Goal: Transaction & Acquisition: Purchase product/service

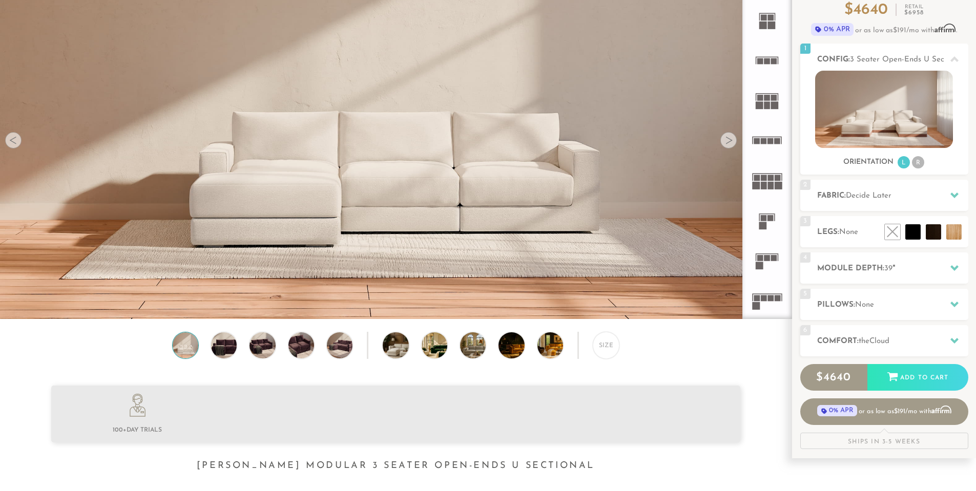
scroll to position [103, 0]
click at [768, 175] on icon at bounding box center [767, 180] width 40 height 40
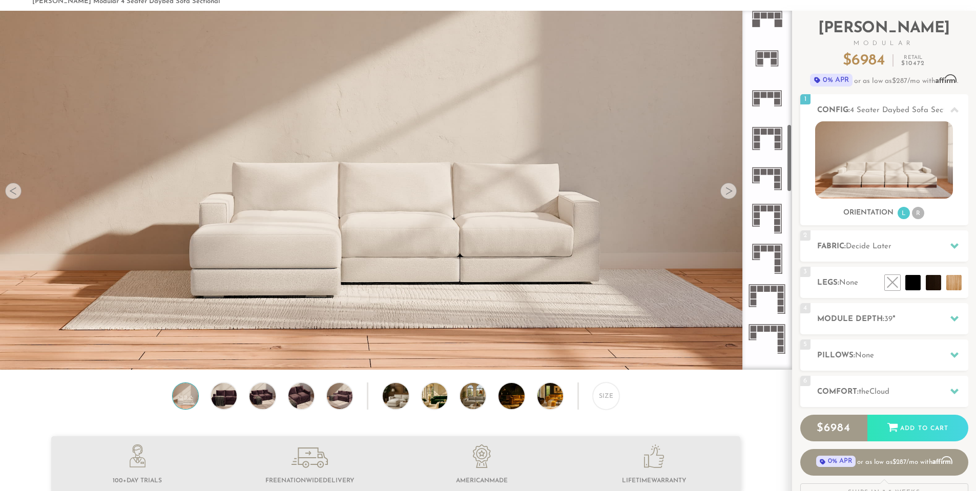
scroll to position [615, 0]
click at [766, 135] on icon at bounding box center [767, 138] width 40 height 40
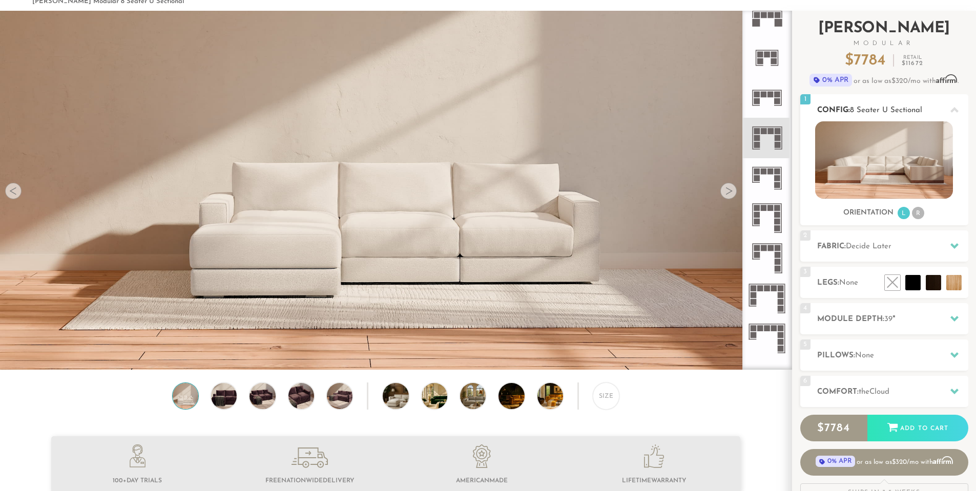
click at [914, 215] on li "R" at bounding box center [918, 213] width 12 height 12
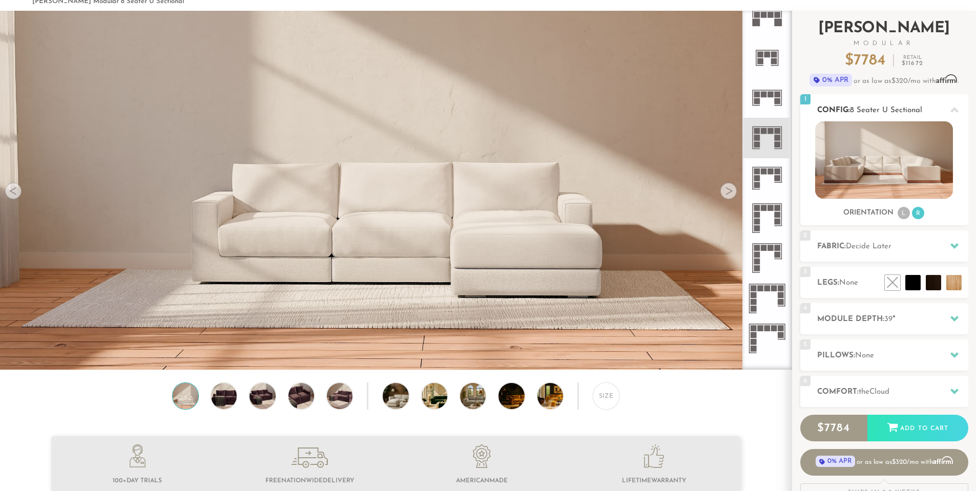
click at [907, 214] on li "L" at bounding box center [904, 213] width 12 height 12
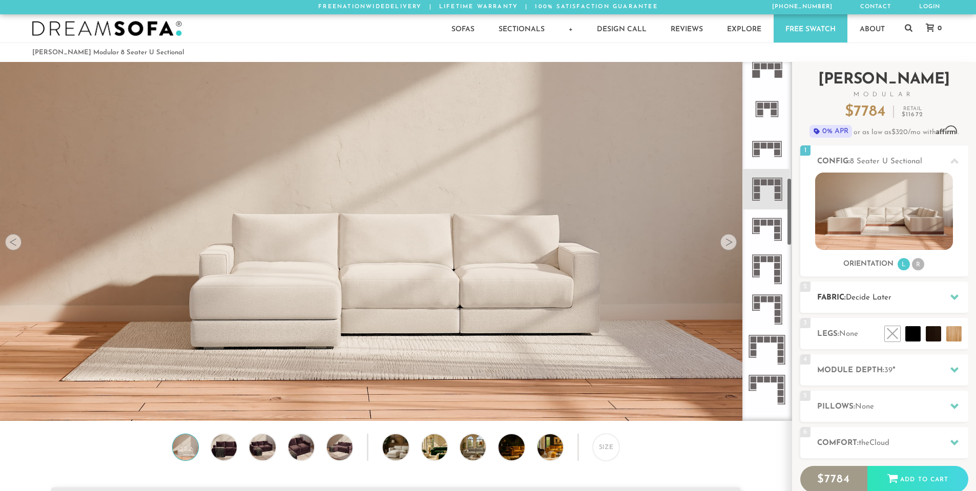
click at [890, 300] on span "Decide Later" at bounding box center [869, 298] width 46 height 8
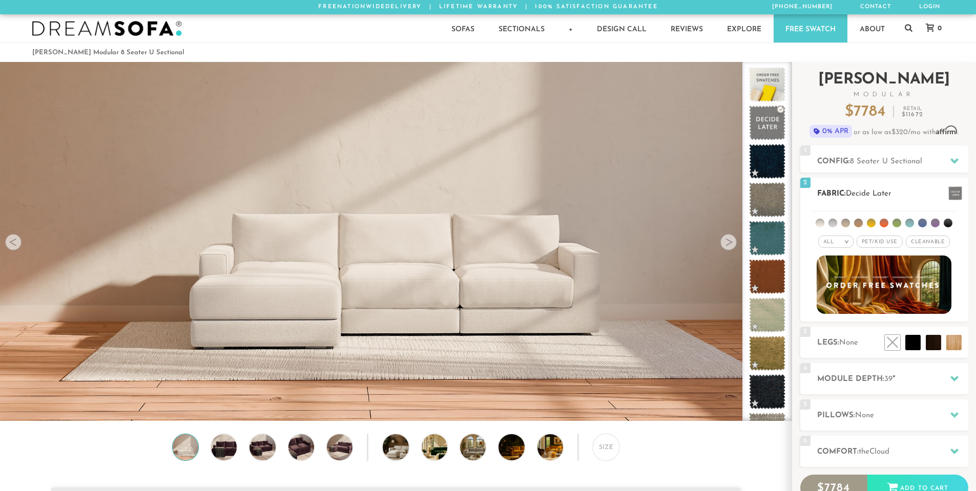
click at [923, 226] on li at bounding box center [922, 223] width 9 height 9
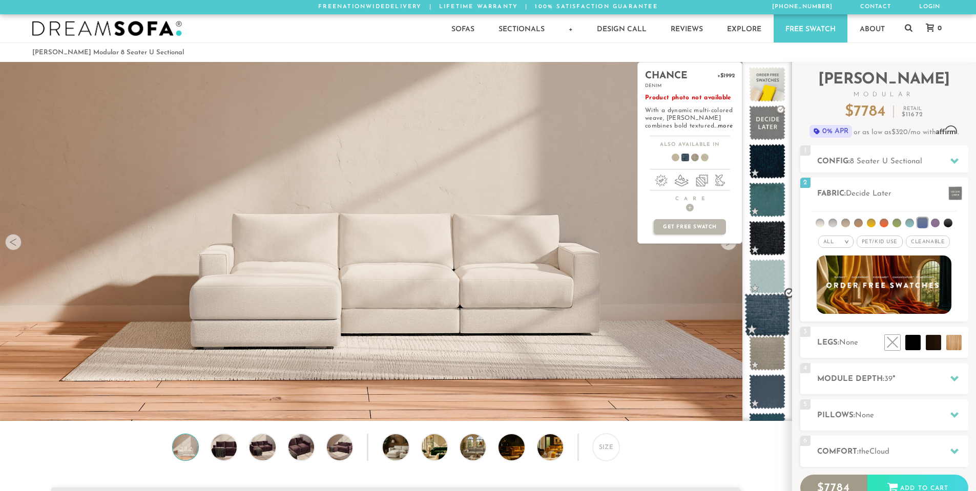
click at [776, 298] on span at bounding box center [768, 316] width 46 height 44
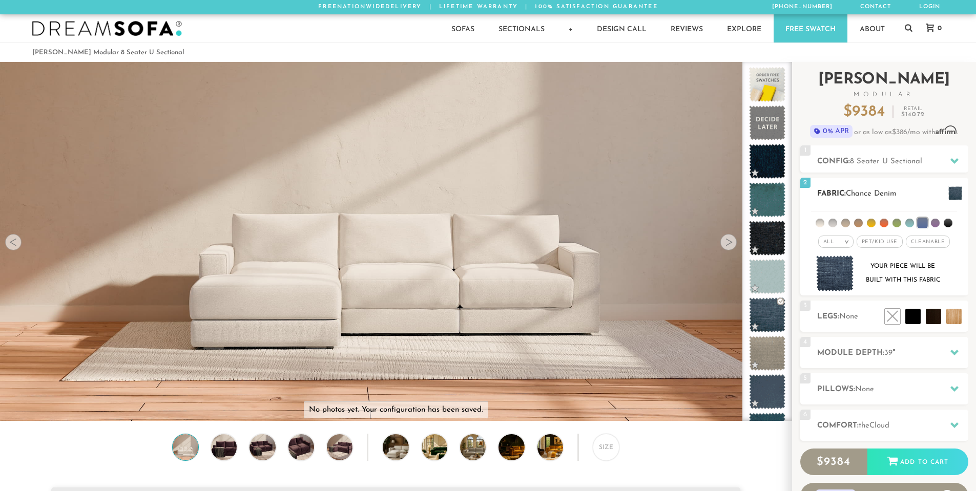
click at [857, 224] on li at bounding box center [858, 223] width 9 height 9
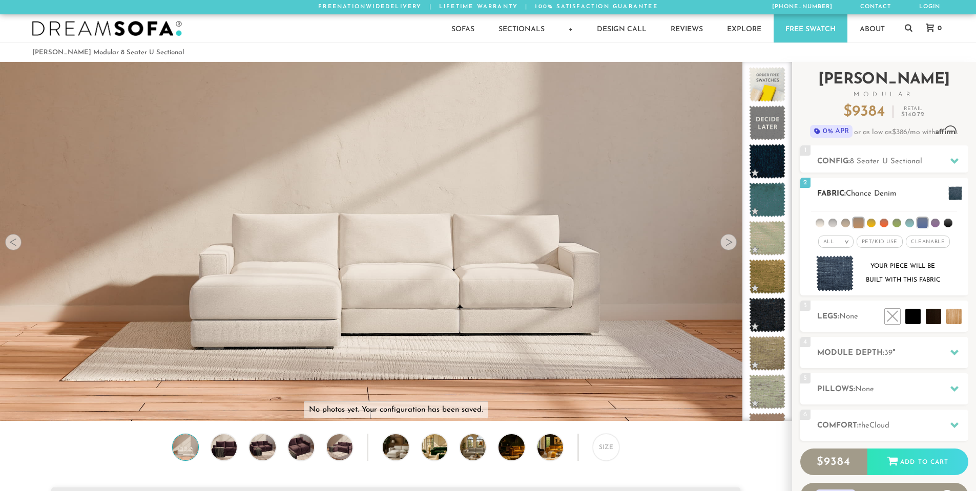
click at [910, 195] on h2 "Fabric: [PERSON_NAME]" at bounding box center [892, 194] width 151 height 12
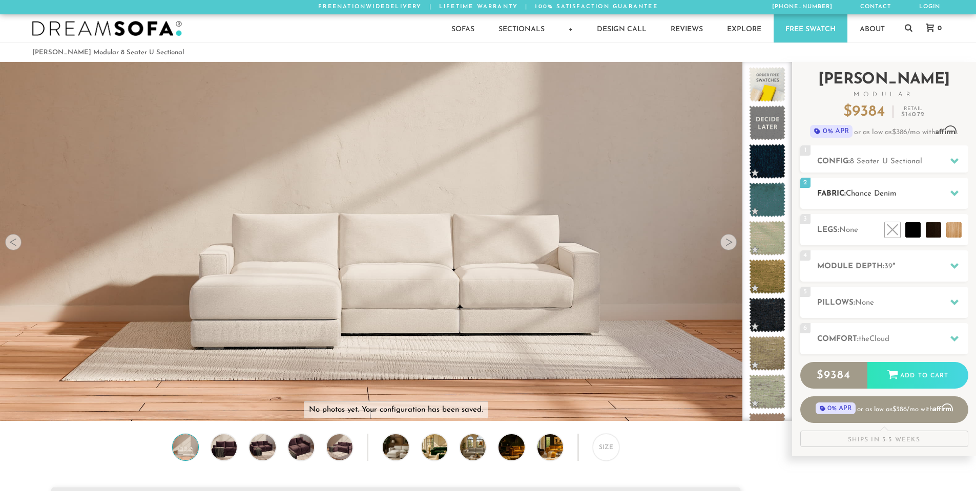
click at [956, 191] on icon at bounding box center [955, 193] width 8 height 8
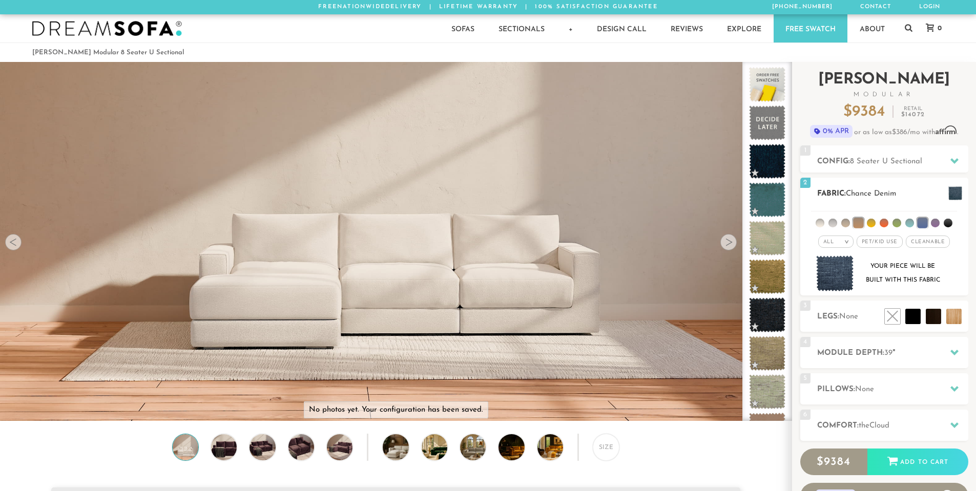
click at [836, 282] on img at bounding box center [835, 274] width 38 height 36
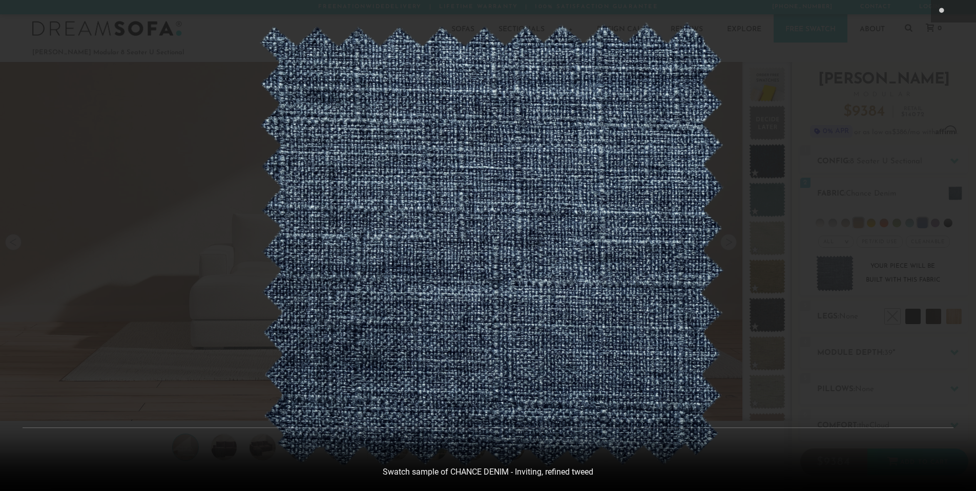
scroll to position [12015, 976]
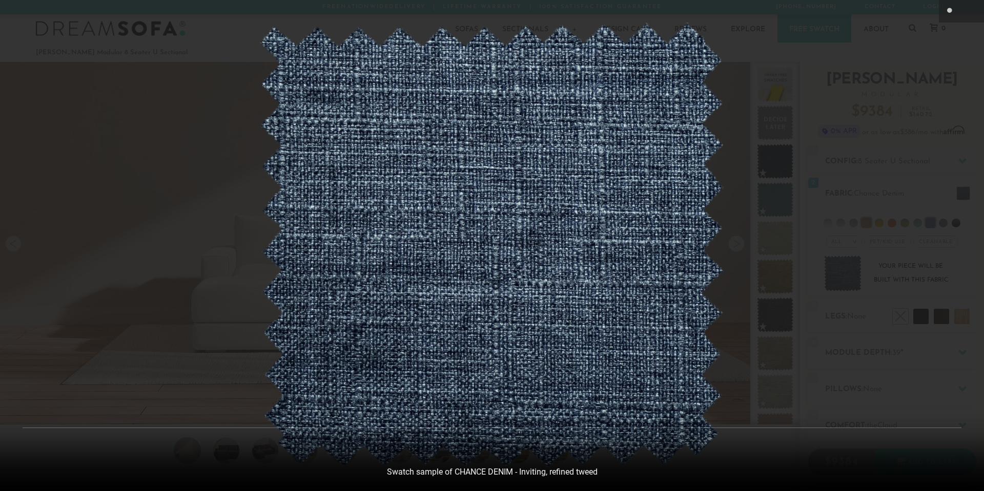
click at [802, 166] on div at bounding box center [492, 245] width 984 height 491
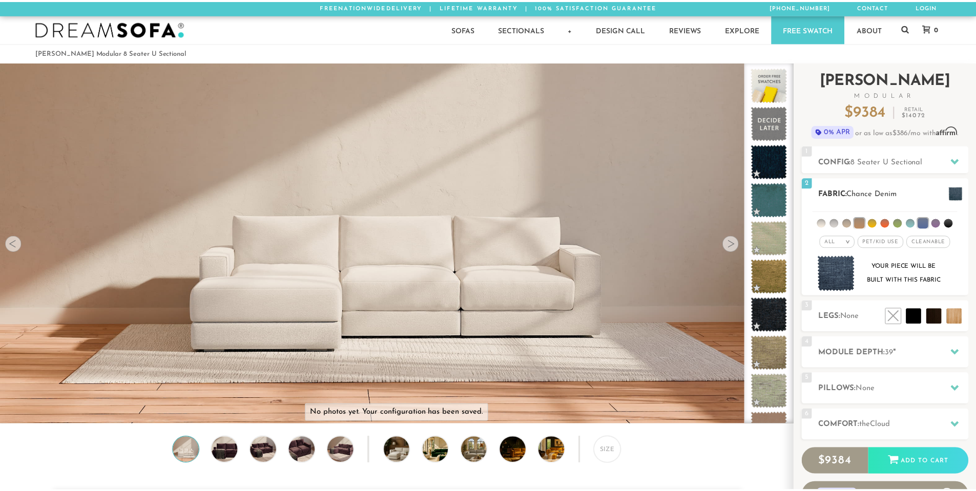
scroll to position [12001, 969]
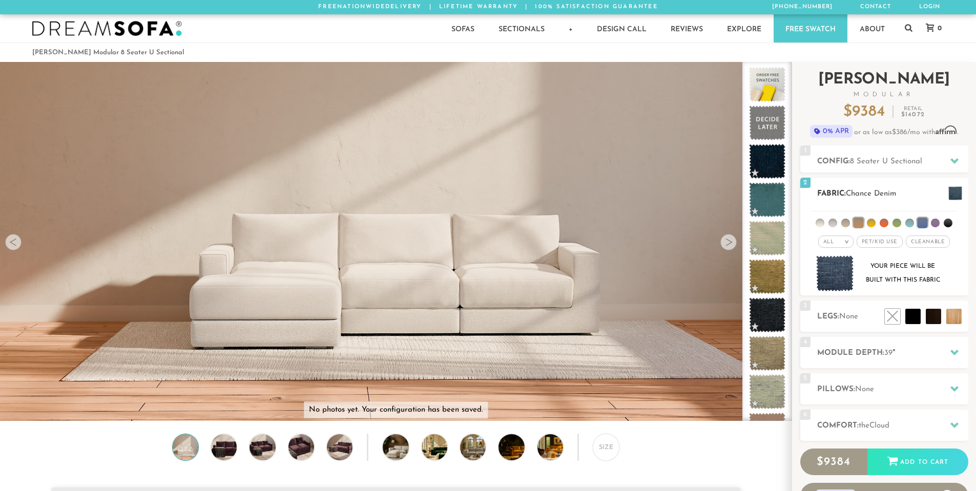
click at [845, 243] on em ">" at bounding box center [847, 241] width 8 height 5
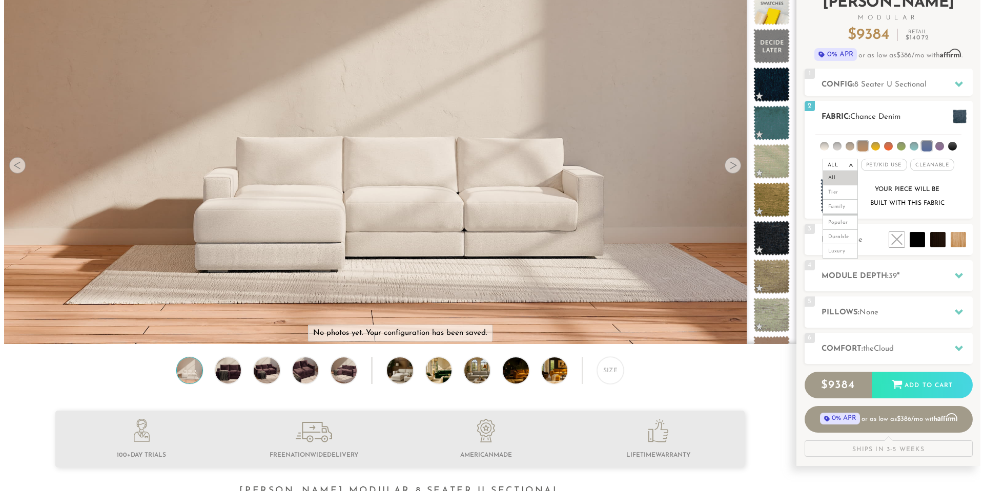
scroll to position [0, 0]
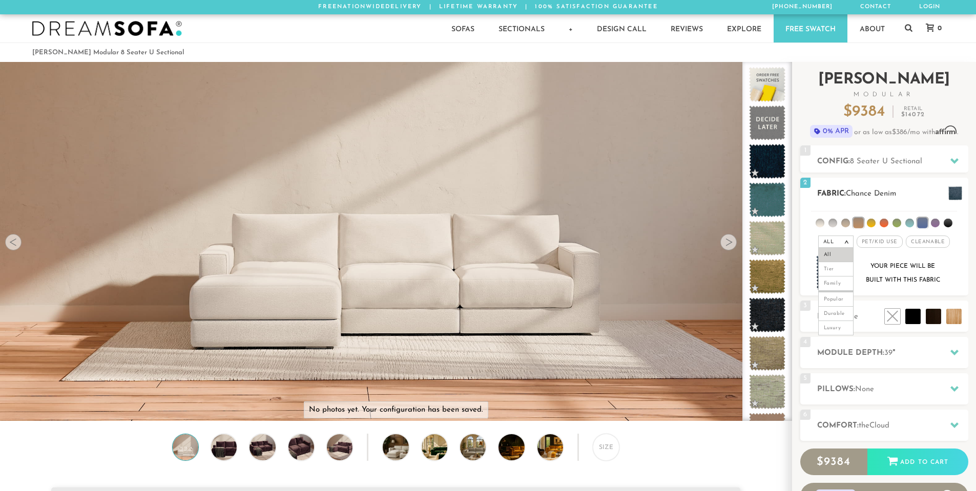
click at [960, 194] on span at bounding box center [956, 194] width 14 height 14
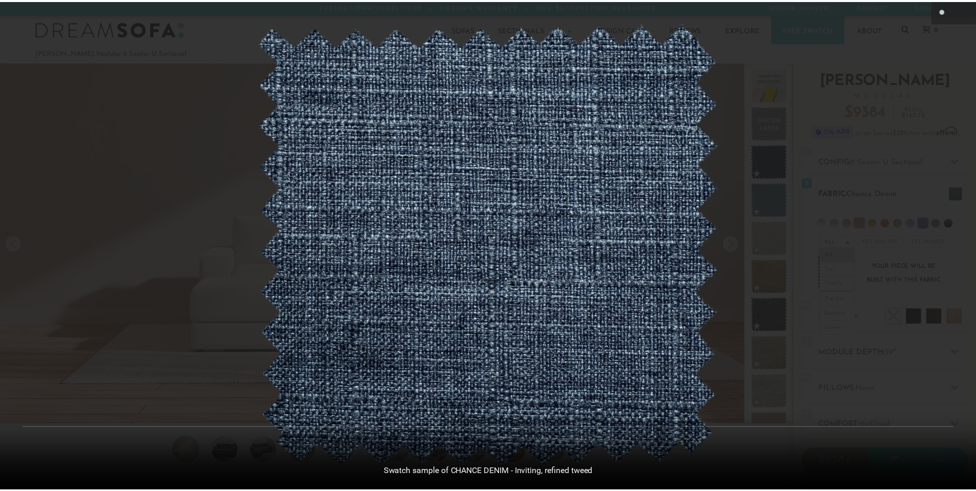
scroll to position [12015, 976]
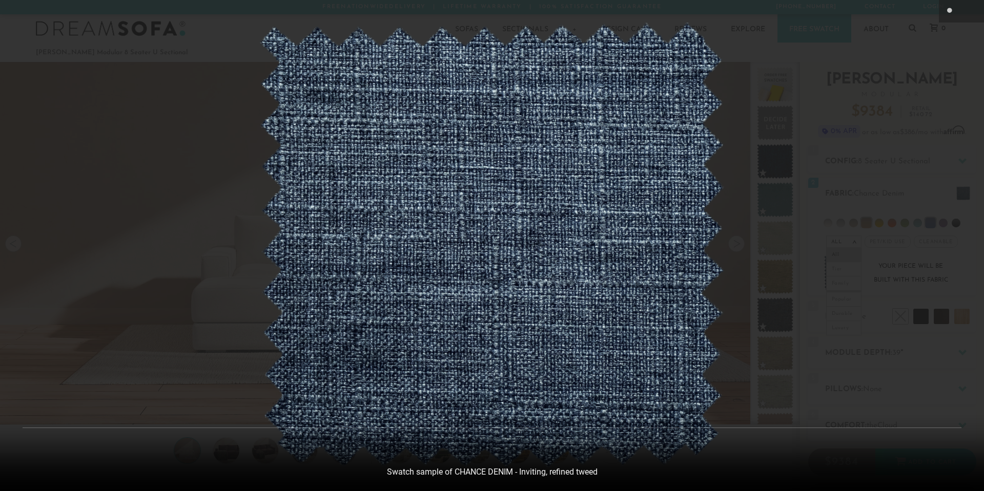
click at [945, 183] on div at bounding box center [492, 245] width 984 height 491
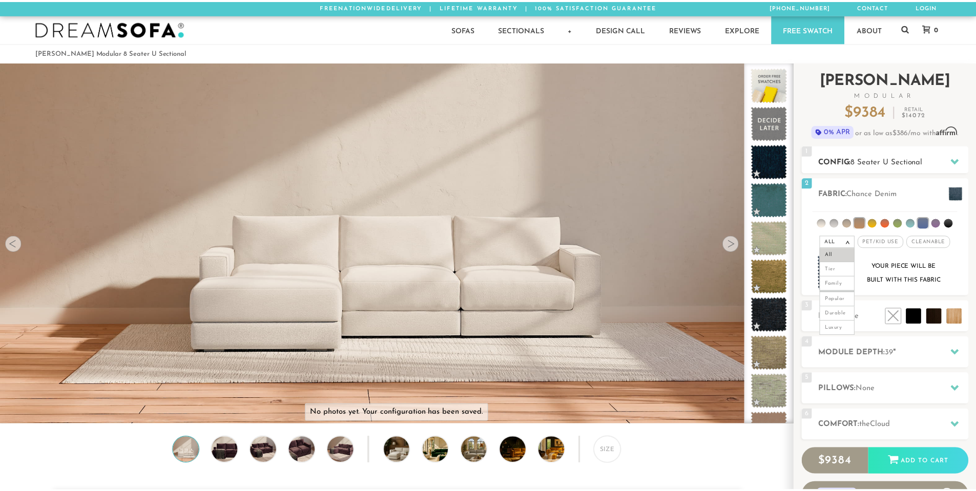
scroll to position [12001, 969]
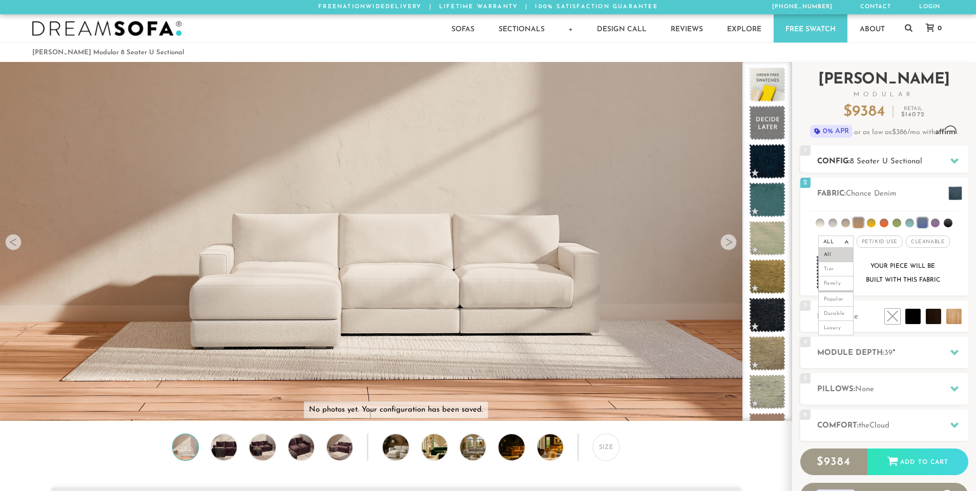
click at [949, 157] on div at bounding box center [955, 161] width 22 height 21
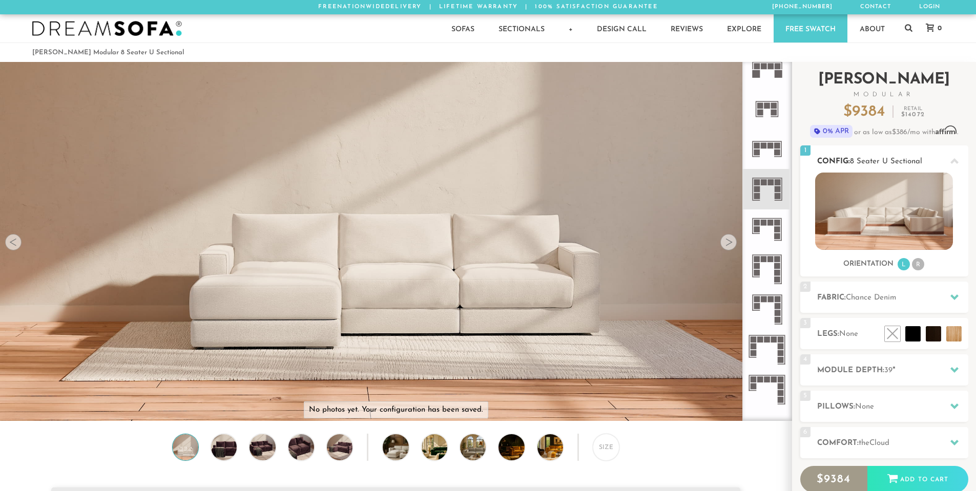
click at [949, 158] on div at bounding box center [955, 161] width 22 height 21
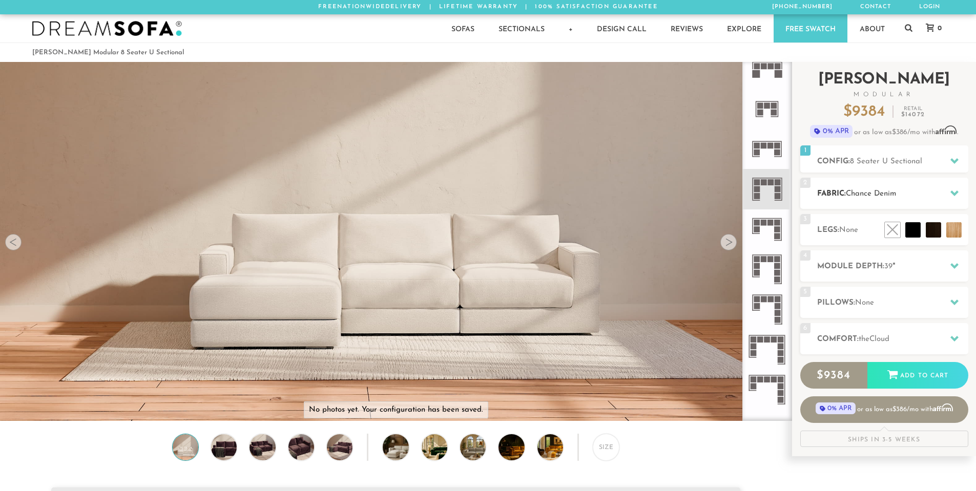
click at [914, 195] on h2 "Fabric: [PERSON_NAME]" at bounding box center [892, 194] width 151 height 12
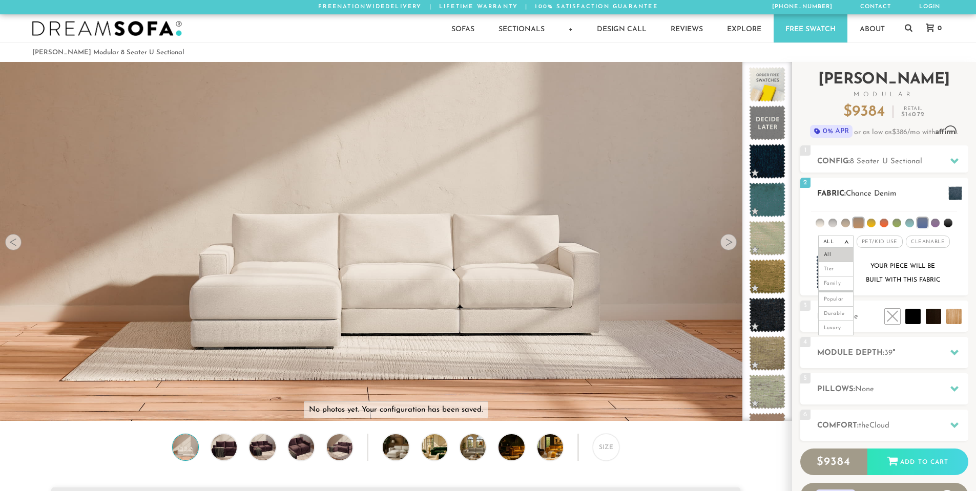
click at [862, 223] on li at bounding box center [858, 223] width 10 height 10
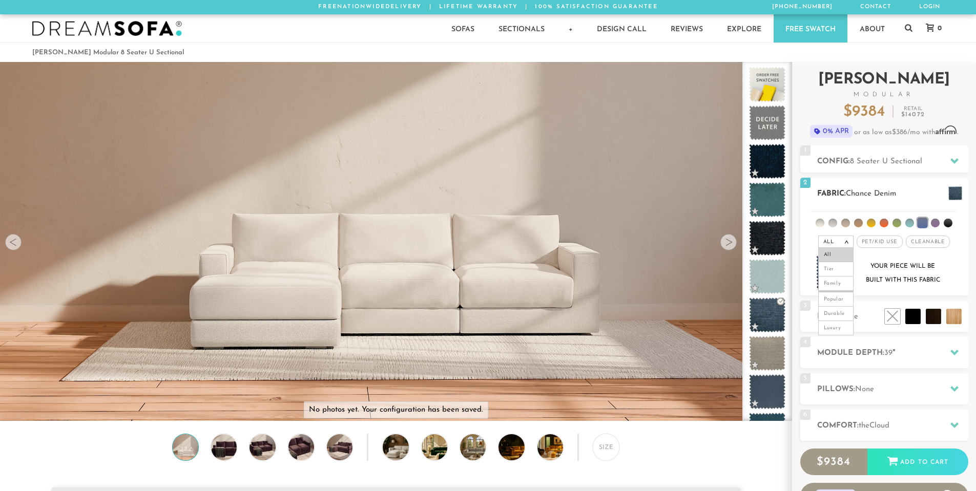
click at [865, 223] on ul at bounding box center [884, 221] width 146 height 19
click at [863, 223] on li at bounding box center [858, 223] width 9 height 9
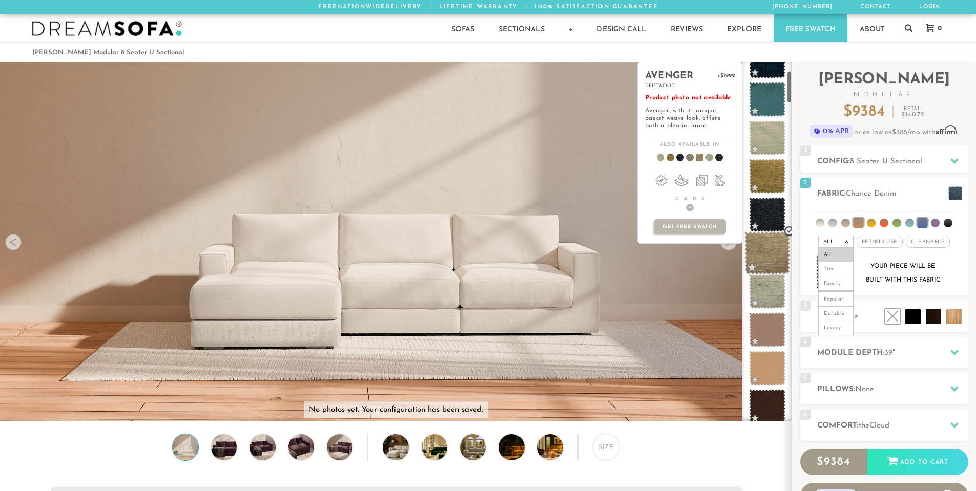
scroll to position [103, 0]
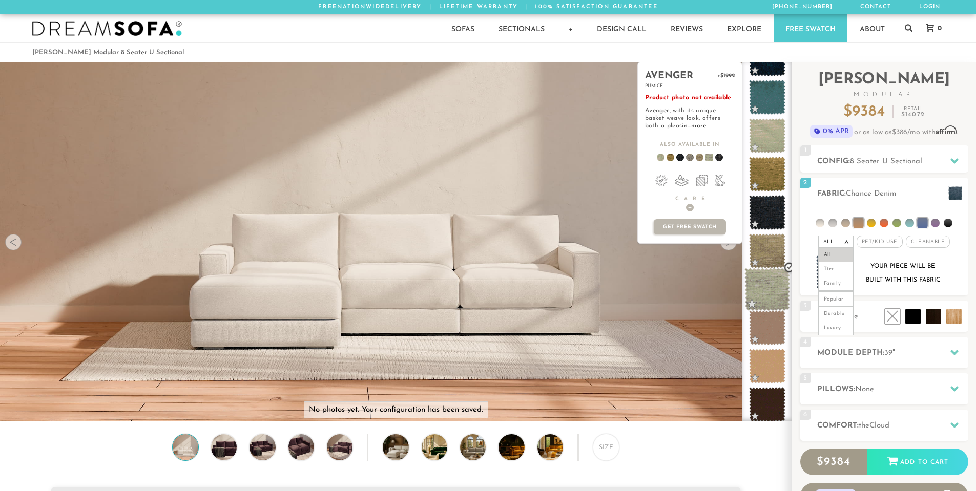
click at [766, 286] on span at bounding box center [768, 290] width 46 height 44
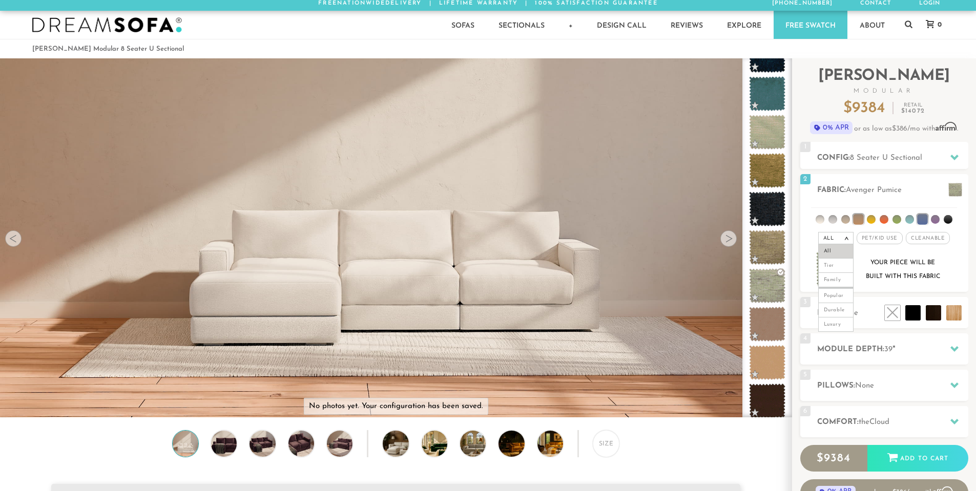
scroll to position [0, 0]
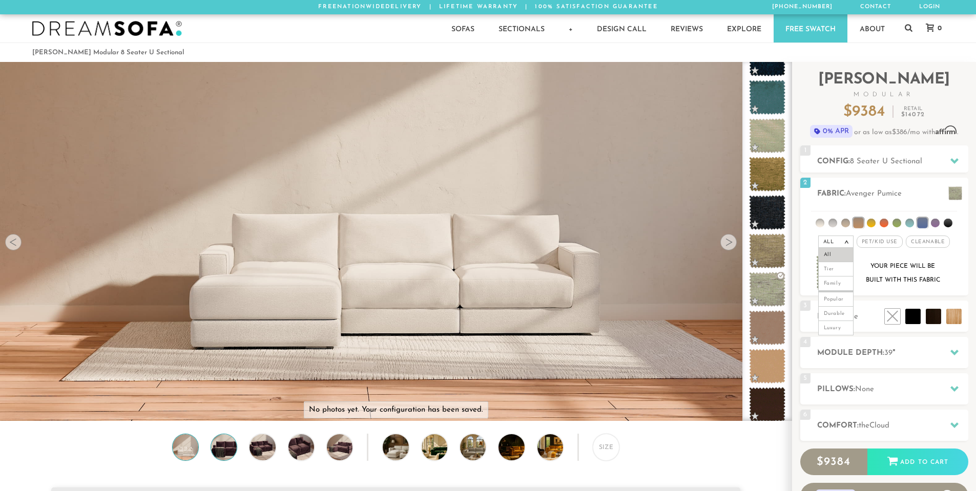
click at [228, 447] on img at bounding box center [224, 448] width 31 height 26
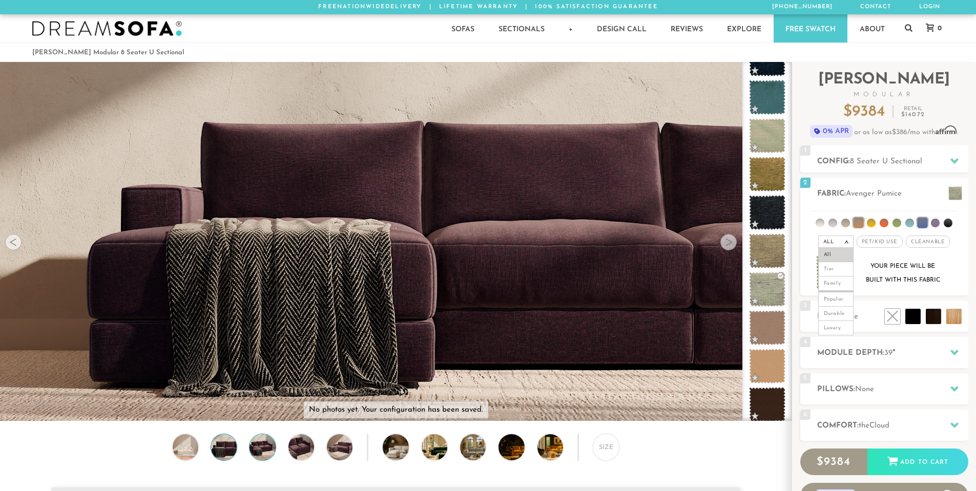
click at [268, 453] on img at bounding box center [262, 448] width 31 height 26
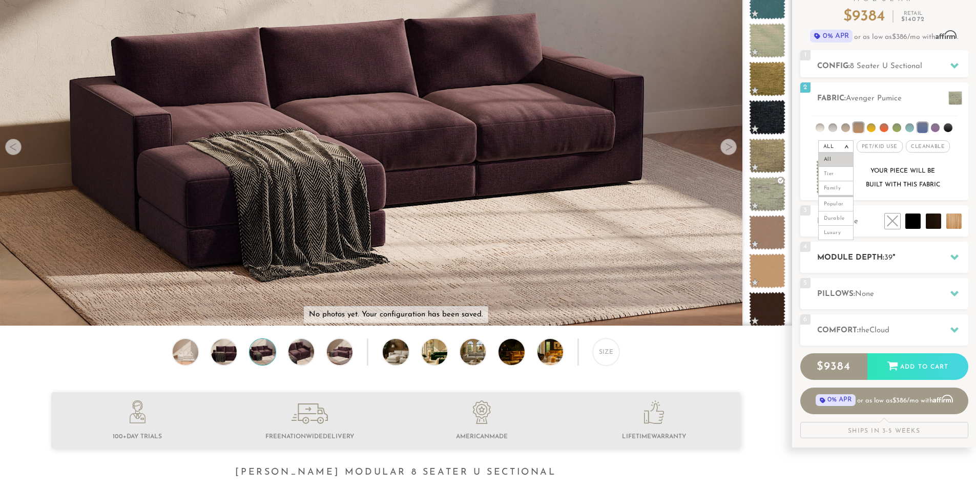
scroll to position [103, 0]
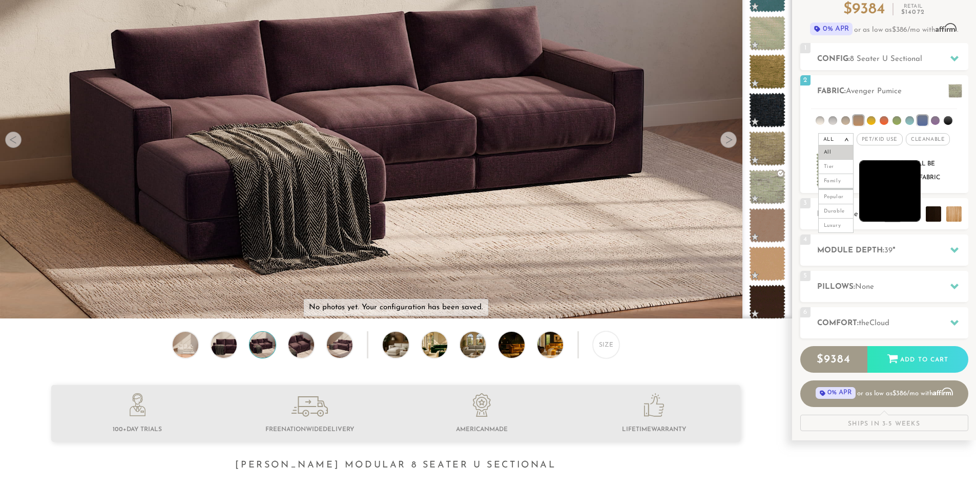
click at [920, 218] on li at bounding box center [890, 191] width 62 height 62
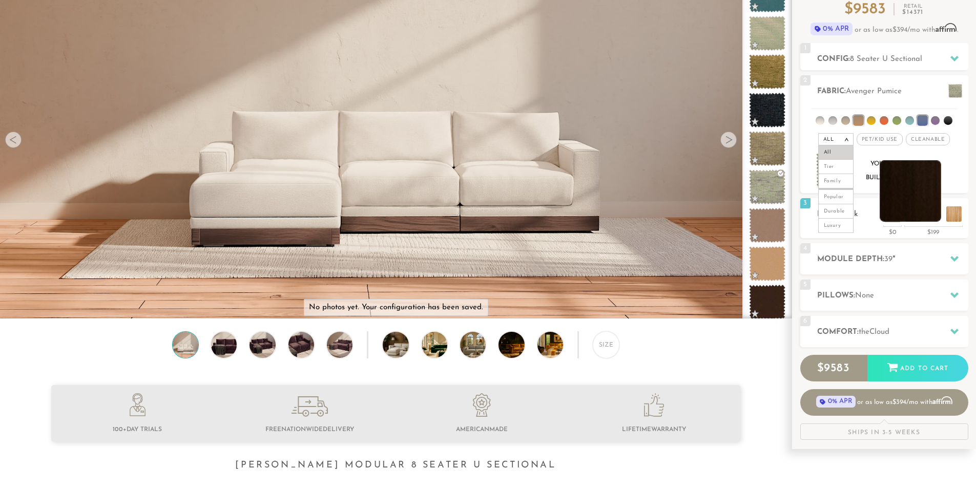
click at [936, 220] on li at bounding box center [911, 191] width 62 height 62
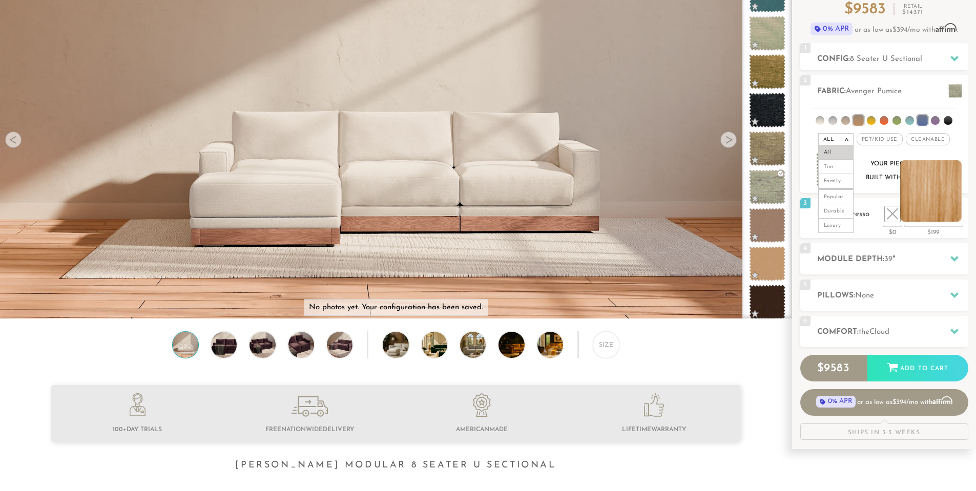
click at [955, 216] on li at bounding box center [931, 191] width 62 height 62
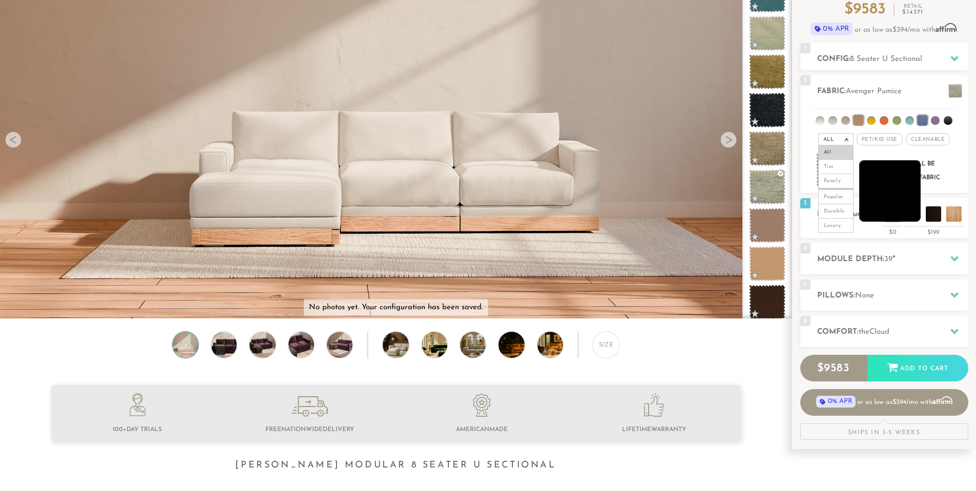
click at [919, 219] on li at bounding box center [890, 191] width 62 height 62
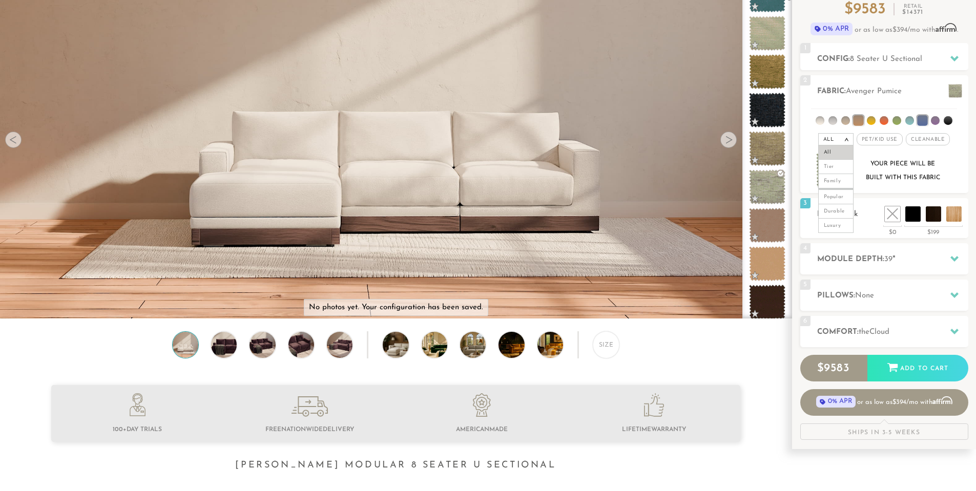
click at [869, 216] on h2 "Legs: Black" at bounding box center [892, 215] width 151 height 12
click at [848, 139] on em ">" at bounding box center [847, 139] width 8 height 5
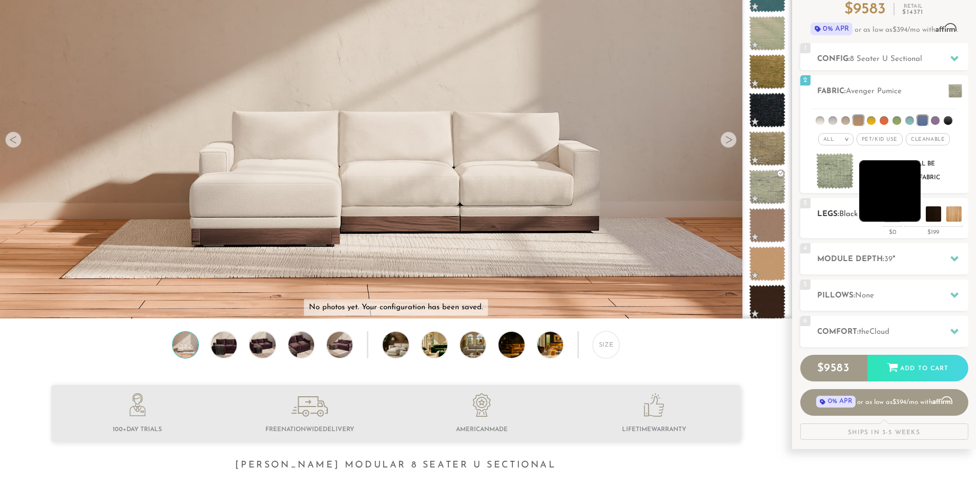
click at [912, 217] on li at bounding box center [890, 191] width 62 height 62
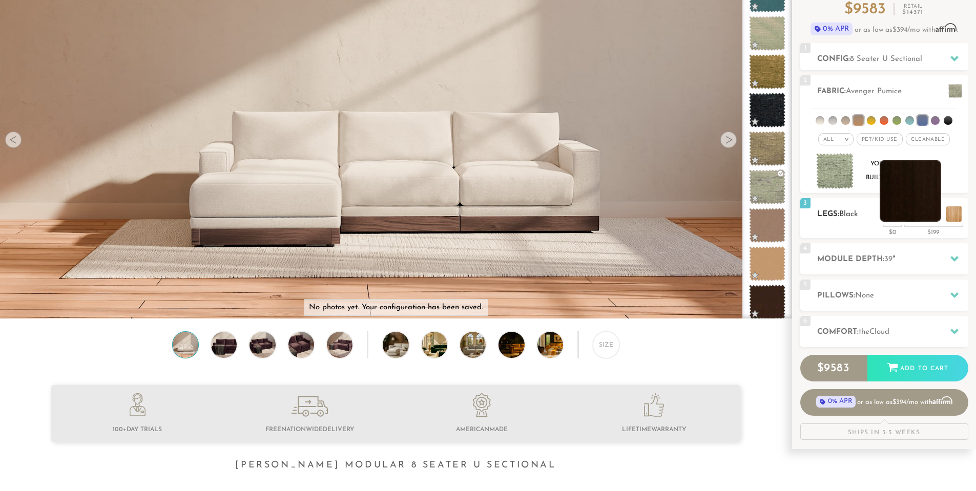
click at [929, 210] on li at bounding box center [911, 191] width 62 height 62
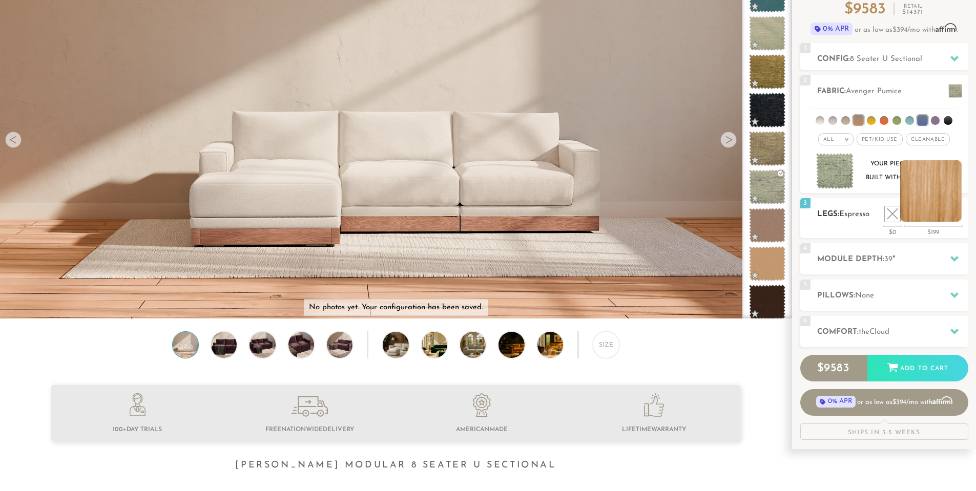
click at [951, 214] on li at bounding box center [931, 191] width 62 height 62
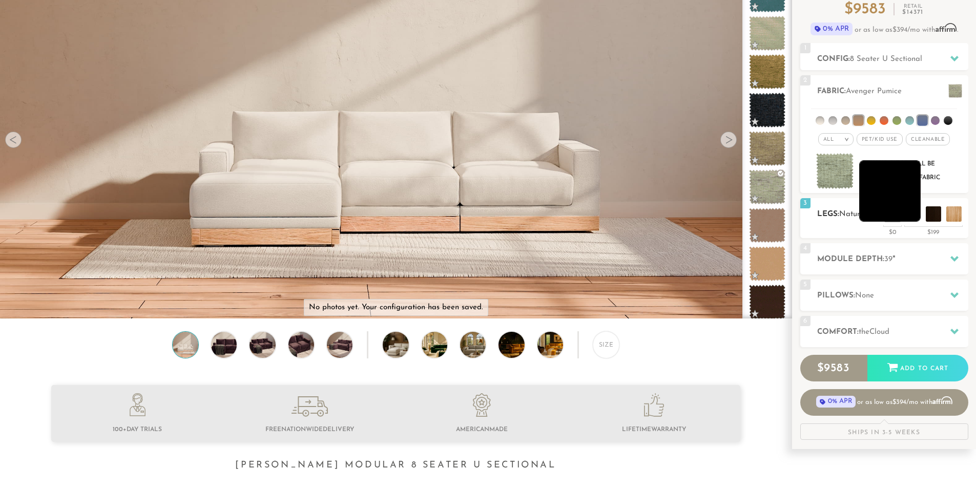
click at [915, 219] on li at bounding box center [890, 191] width 62 height 62
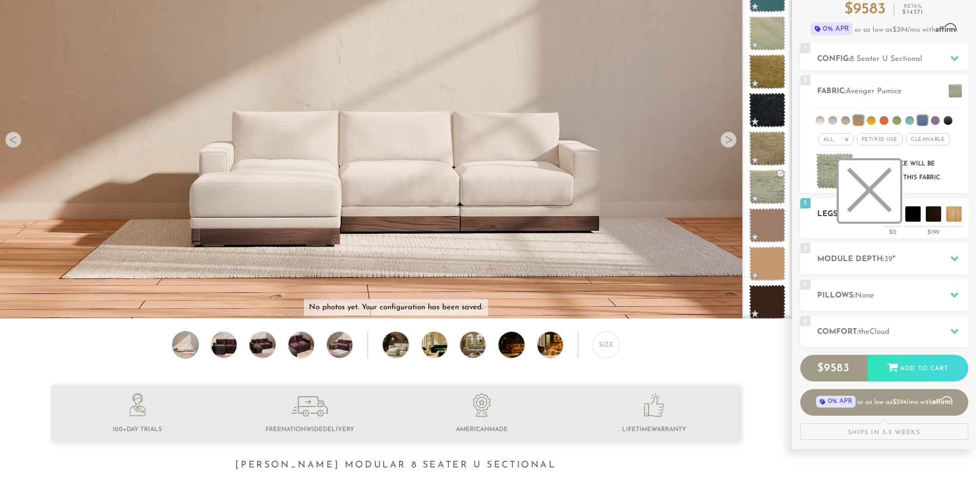
click at [892, 218] on li at bounding box center [870, 191] width 62 height 62
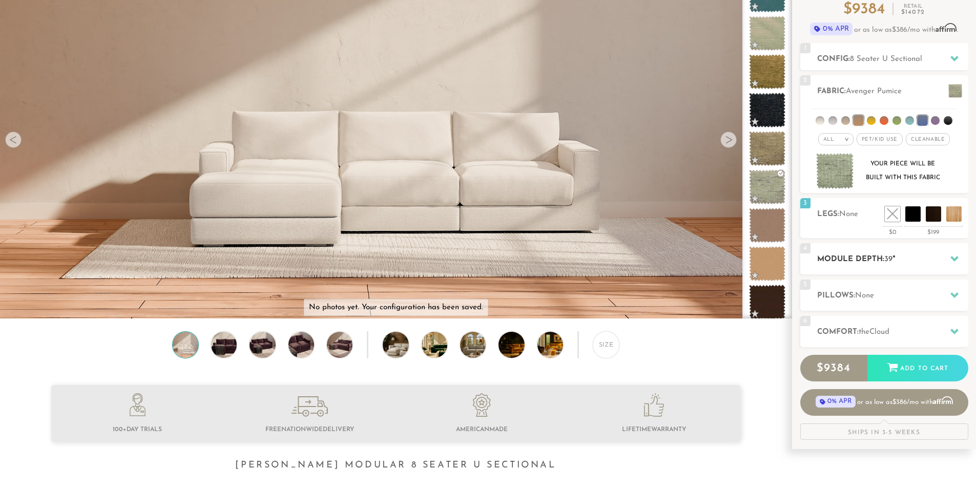
click at [882, 260] on h2 "Module Depth: 39 "" at bounding box center [892, 260] width 151 height 12
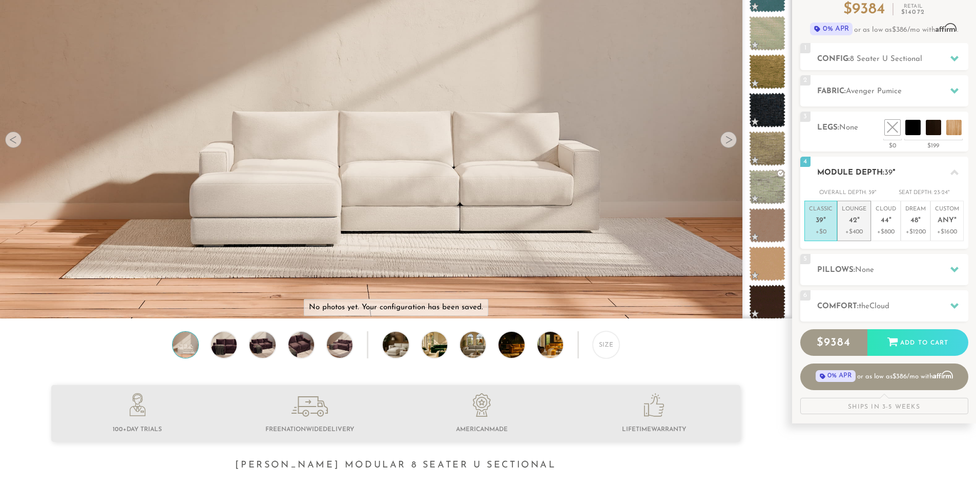
click at [863, 227] on p "Lounge 42 "" at bounding box center [854, 217] width 25 height 22
click at [893, 220] on p "Cloud 44 "" at bounding box center [886, 217] width 21 height 22
click at [908, 221] on p "Dream 48 "" at bounding box center [916, 217] width 21 height 22
click at [895, 274] on h2 "Pillows: None" at bounding box center [892, 270] width 151 height 12
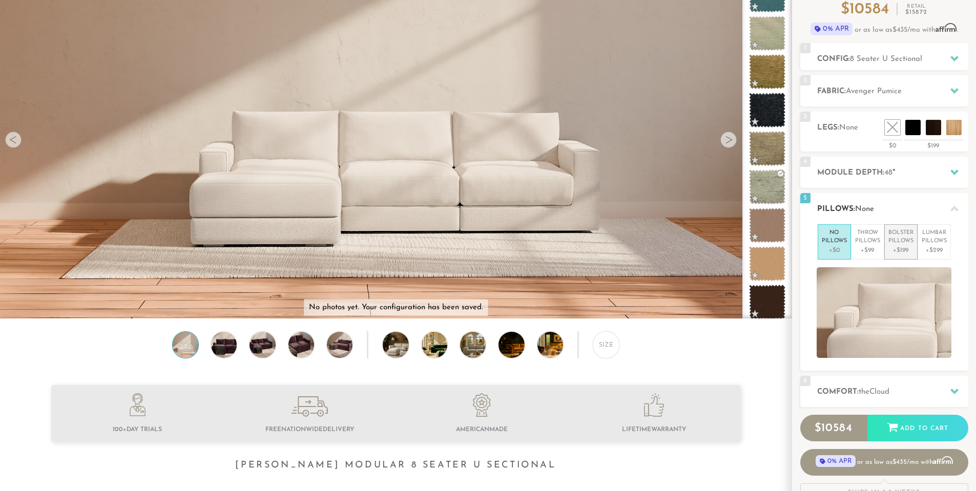
click at [907, 242] on p "Bolster Pillows" at bounding box center [901, 237] width 25 height 17
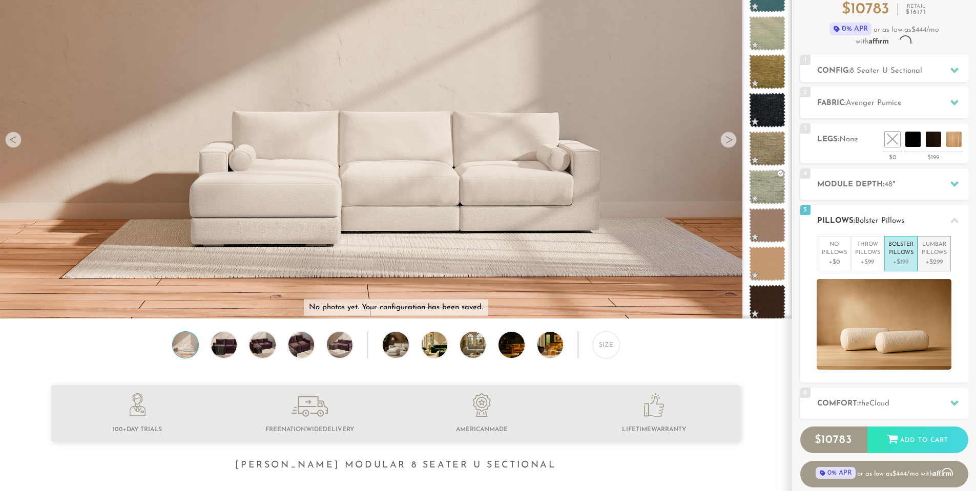
click at [928, 241] on p "Lumbar Pillows" at bounding box center [934, 249] width 25 height 17
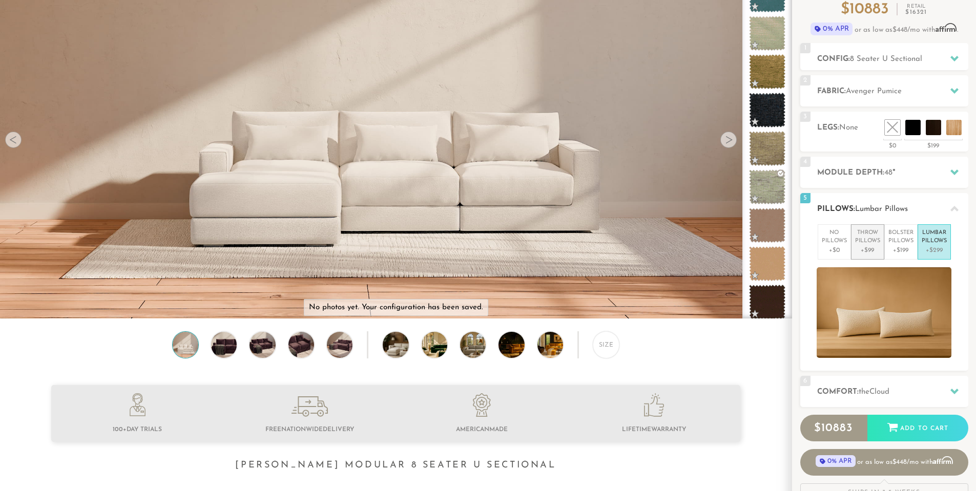
click at [872, 243] on p "Throw Pillows" at bounding box center [867, 237] width 25 height 17
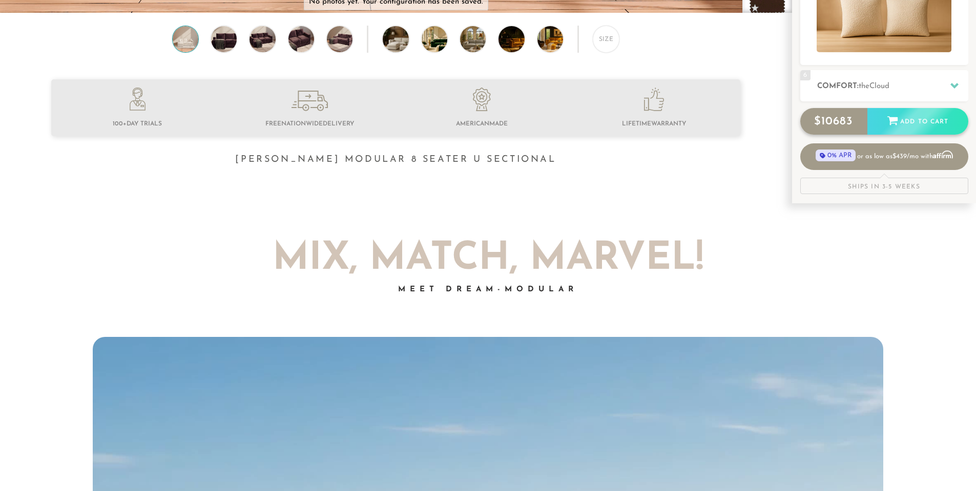
scroll to position [410, 0]
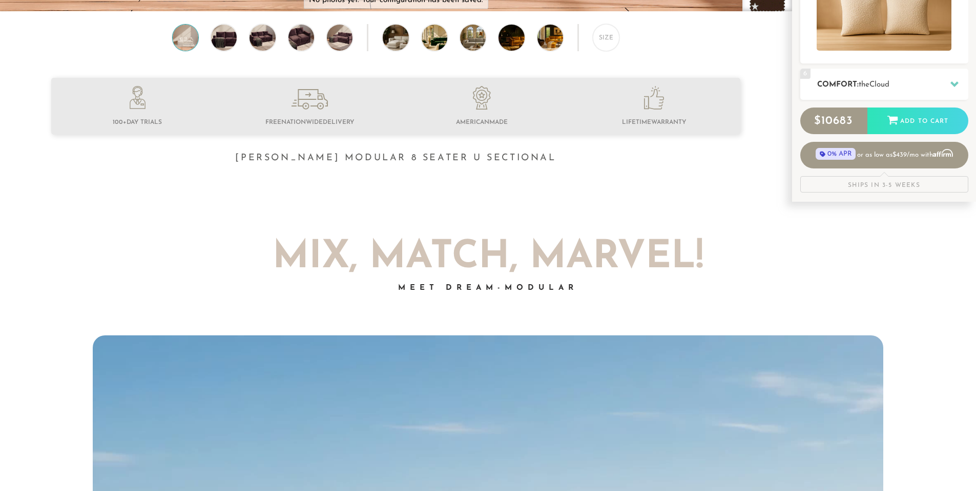
click at [910, 79] on h2 "Comfort: the Cloud" at bounding box center [892, 85] width 151 height 12
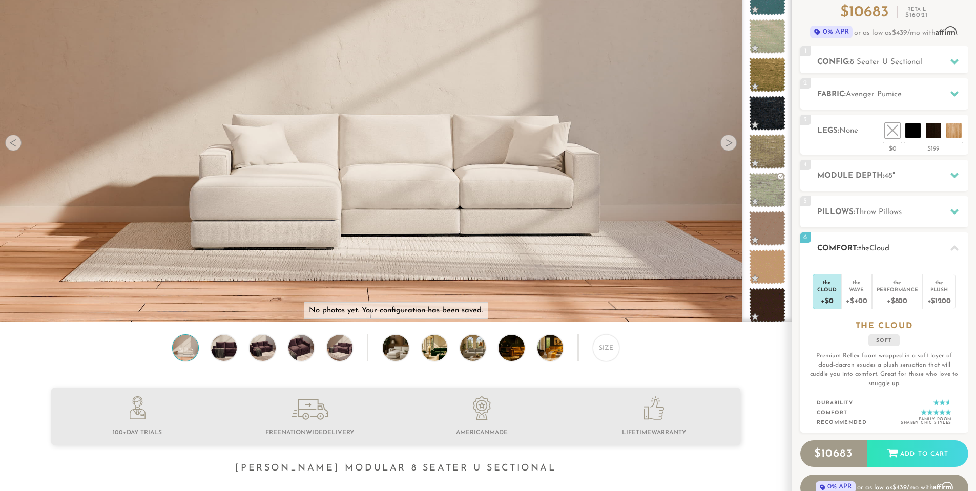
scroll to position [97, 0]
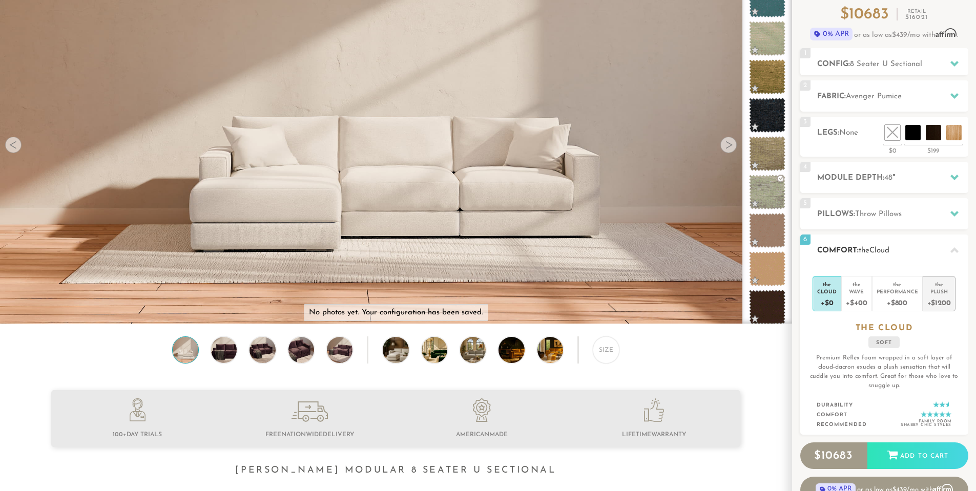
click at [940, 295] on div "Plush" at bounding box center [940, 291] width 24 height 7
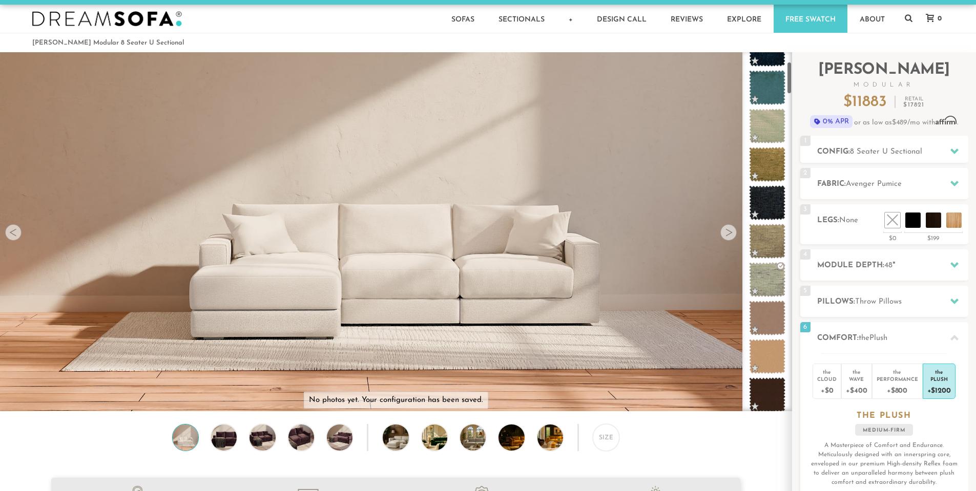
scroll to position [0, 0]
